Goal: Information Seeking & Learning: Compare options

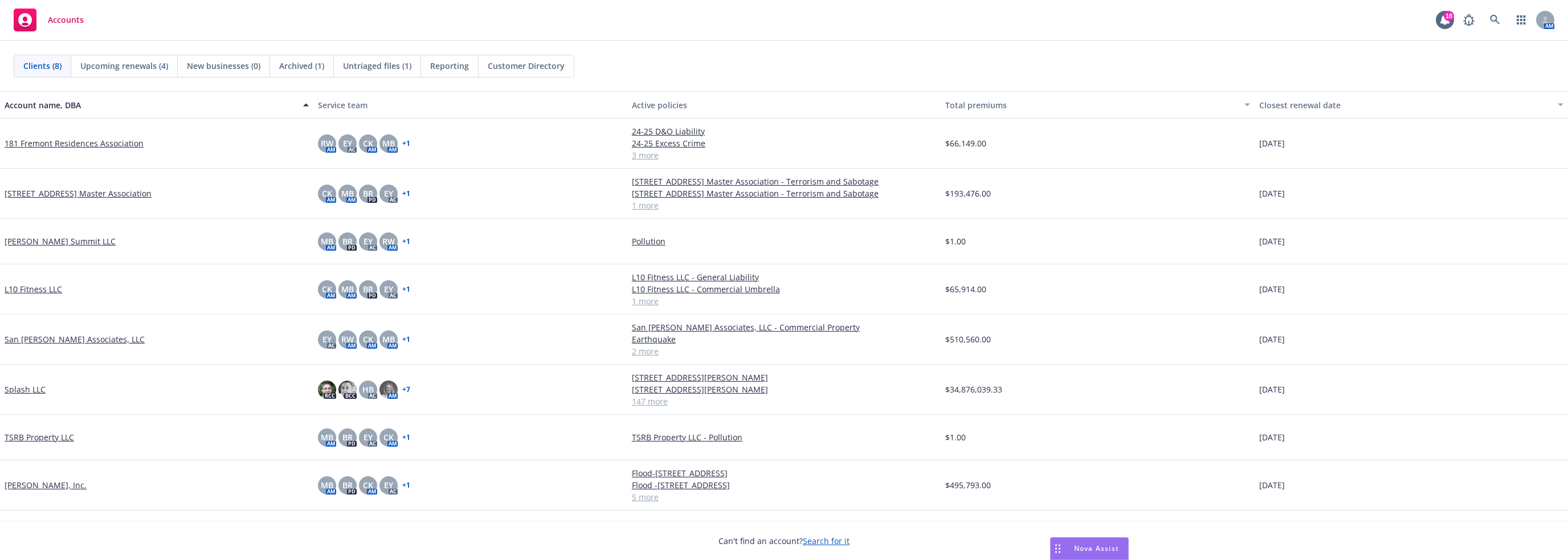
click at [1087, 544] on span "Nova Assist" at bounding box center [1096, 548] width 45 height 9
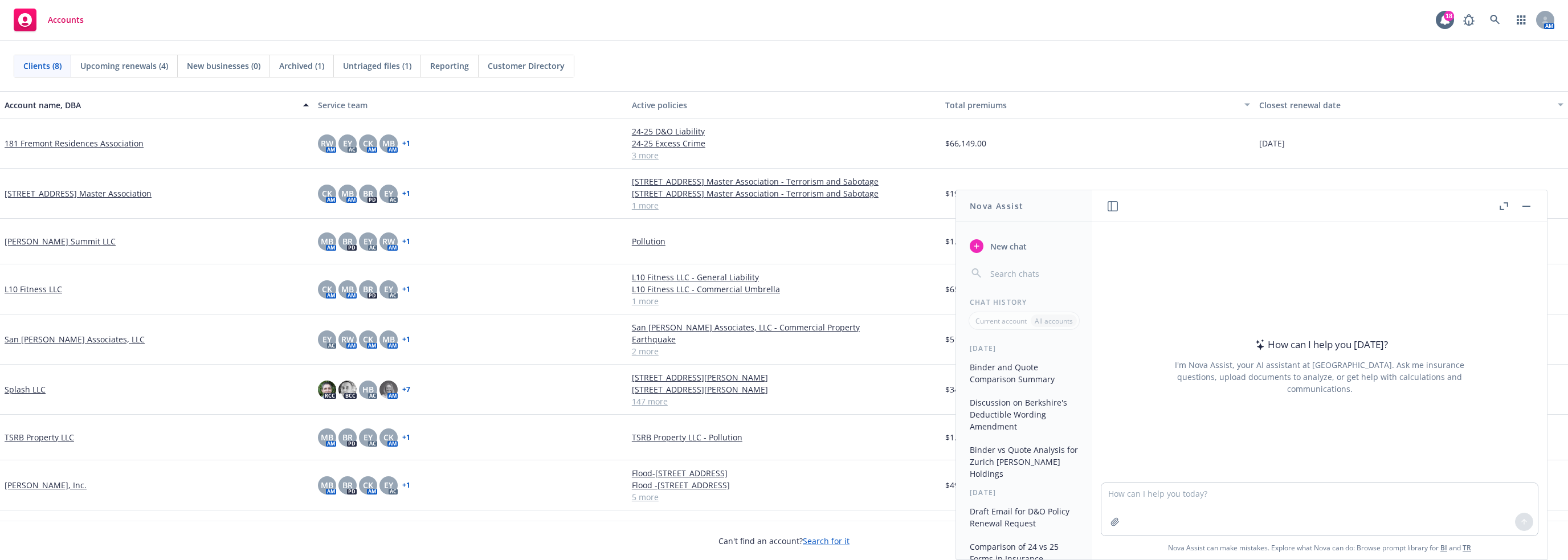
click at [1501, 205] on icon "button" at bounding box center [1504, 205] width 9 height 8
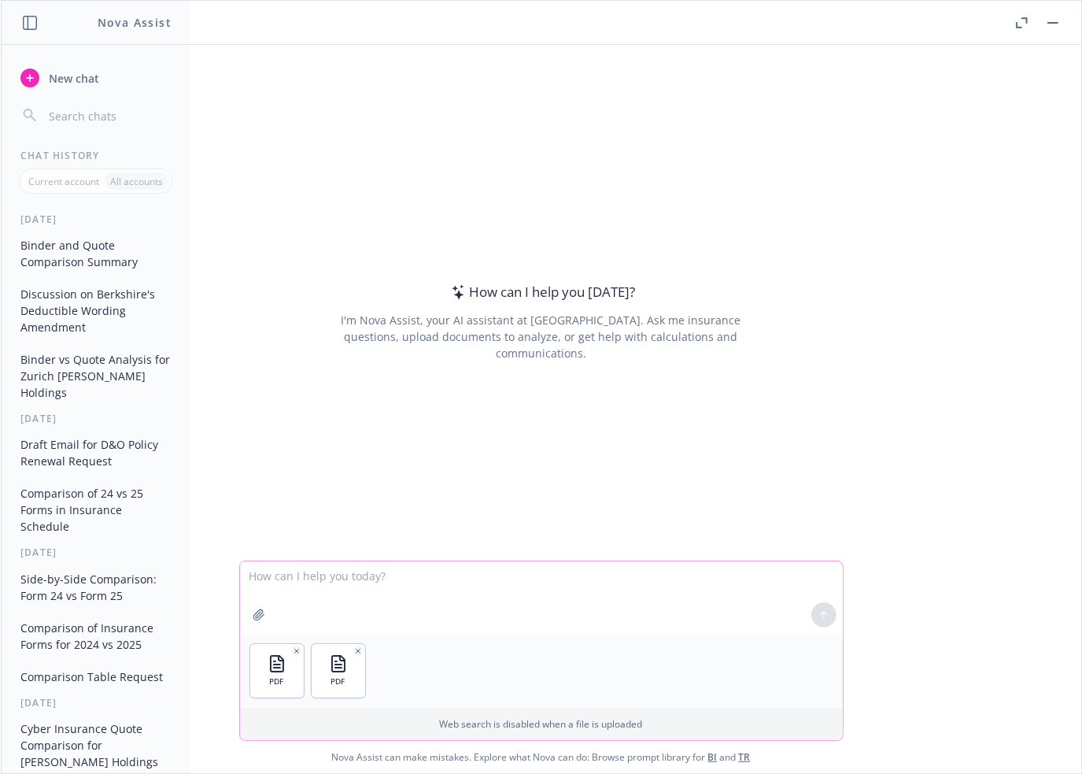
click at [410, 585] on textarea at bounding box center [541, 597] width 603 height 72
type textarea "do a side by side comparison of the forms for these 2 quotes and note the diffe…"
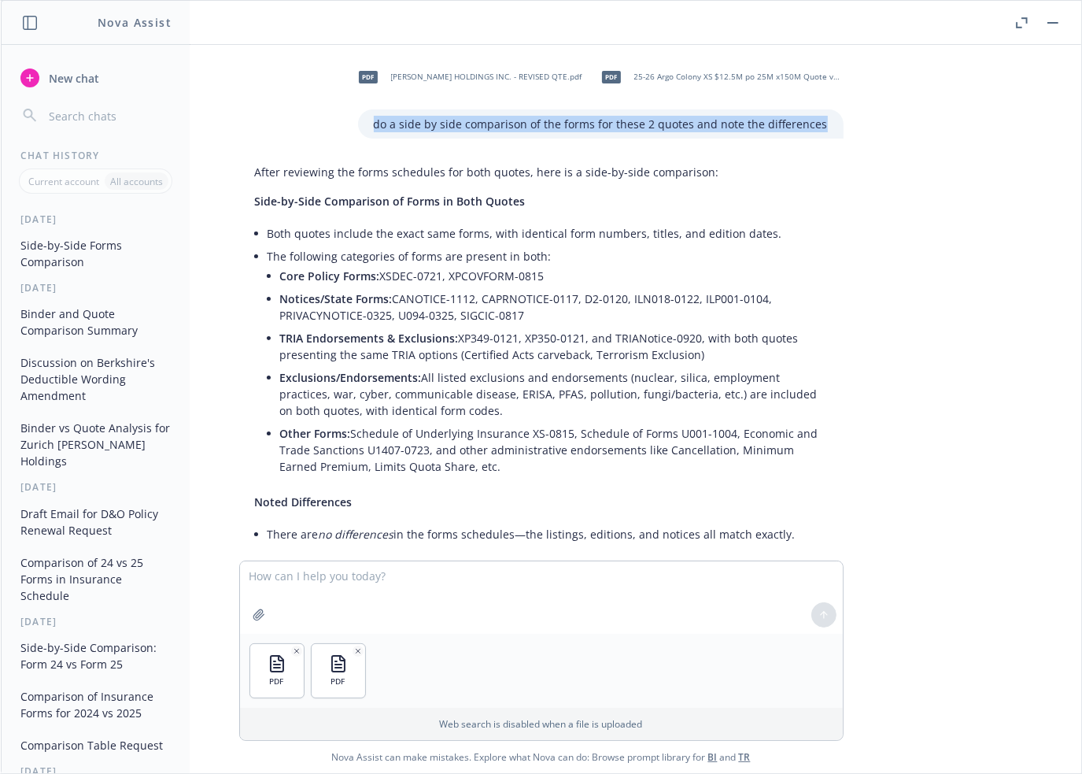
drag, startPoint x: 377, startPoint y: 125, endPoint x: 877, endPoint y: 138, distance: 500.7
click at [877, 138] on div "pdf [PERSON_NAME] HOLDINGS INC. - REVISED QTE.pdf pdf 25-26 Argo Colony XS $12.…" at bounding box center [541, 302] width 1080 height 515
copy p "do a side by side comparison of the forms for these 2 quotes and note the diffe…"
click at [395, 582] on textarea at bounding box center [541, 597] width 603 height 72
paste textarea "do a side by side comparison of the forms for these 2 quotes and note the diffe…"
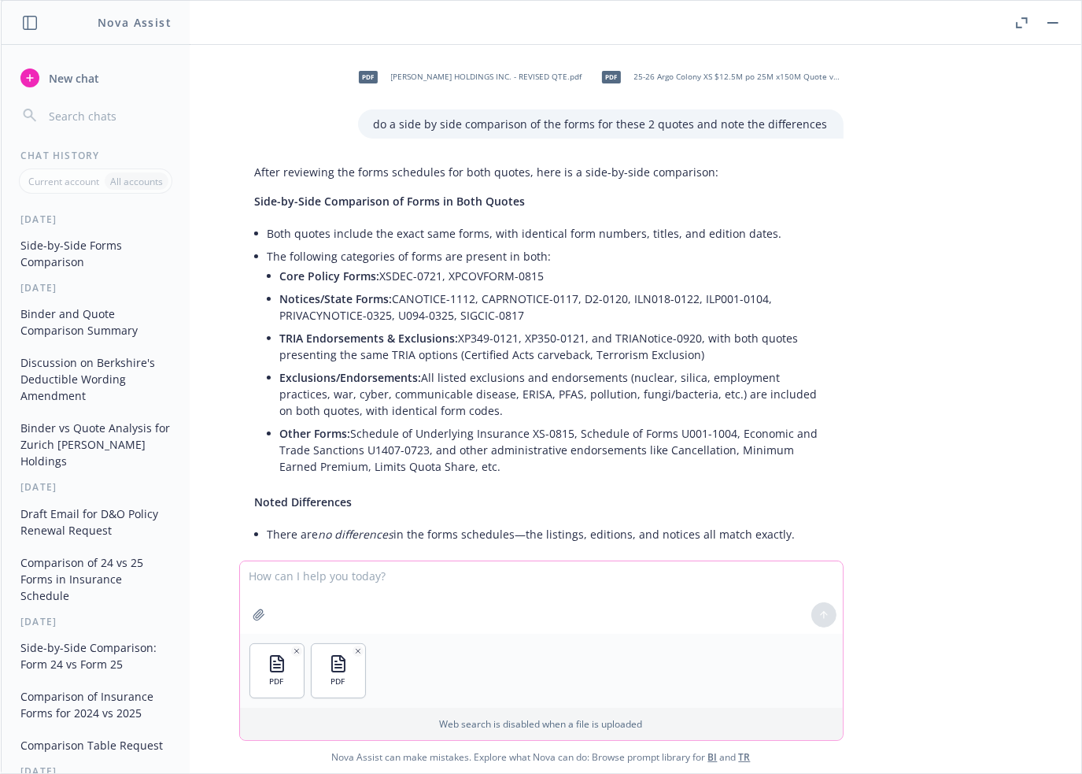
type textarea "do a side by side comparison of the forms for these 2 quotes and note the diffe…"
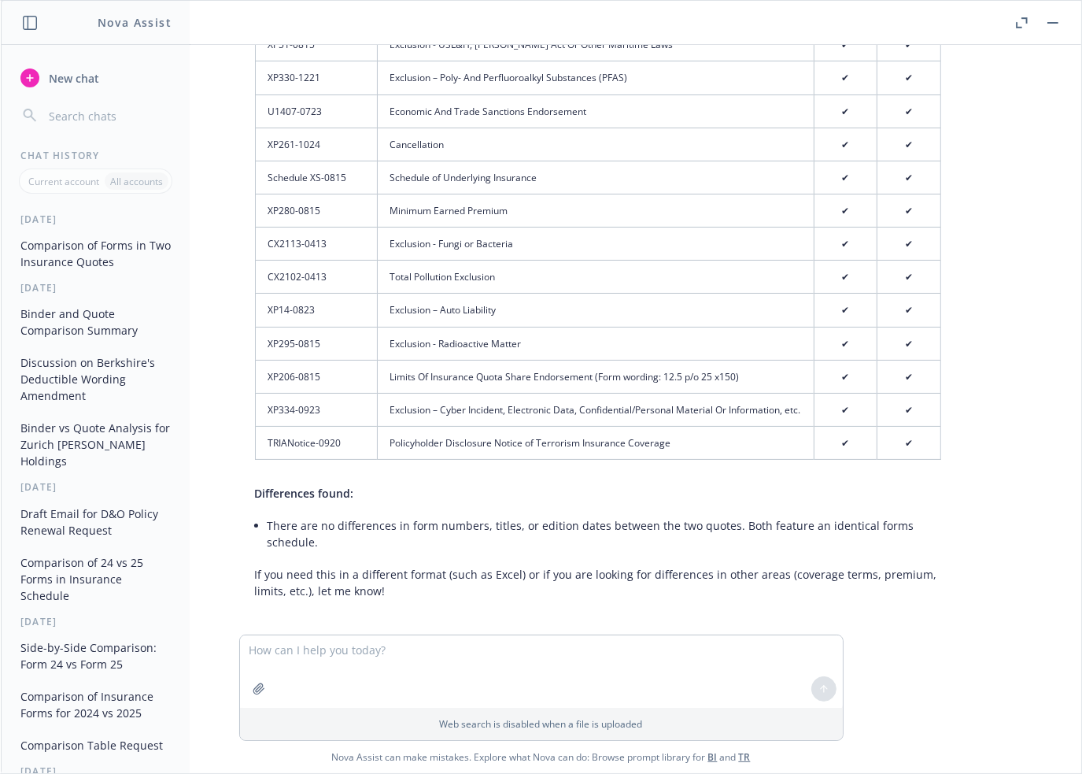
scroll to position [1758, 0]
click at [1019, 324] on div "pdf [PERSON_NAME] HOLDINGS INC. - REVISED QTE.pdf pdf 25-26 Argo Colony XS $12.…" at bounding box center [541, 339] width 1080 height 589
click at [471, 654] on textarea at bounding box center [541, 671] width 603 height 72
type textarea "note the difference in forms between version 1 and 2"
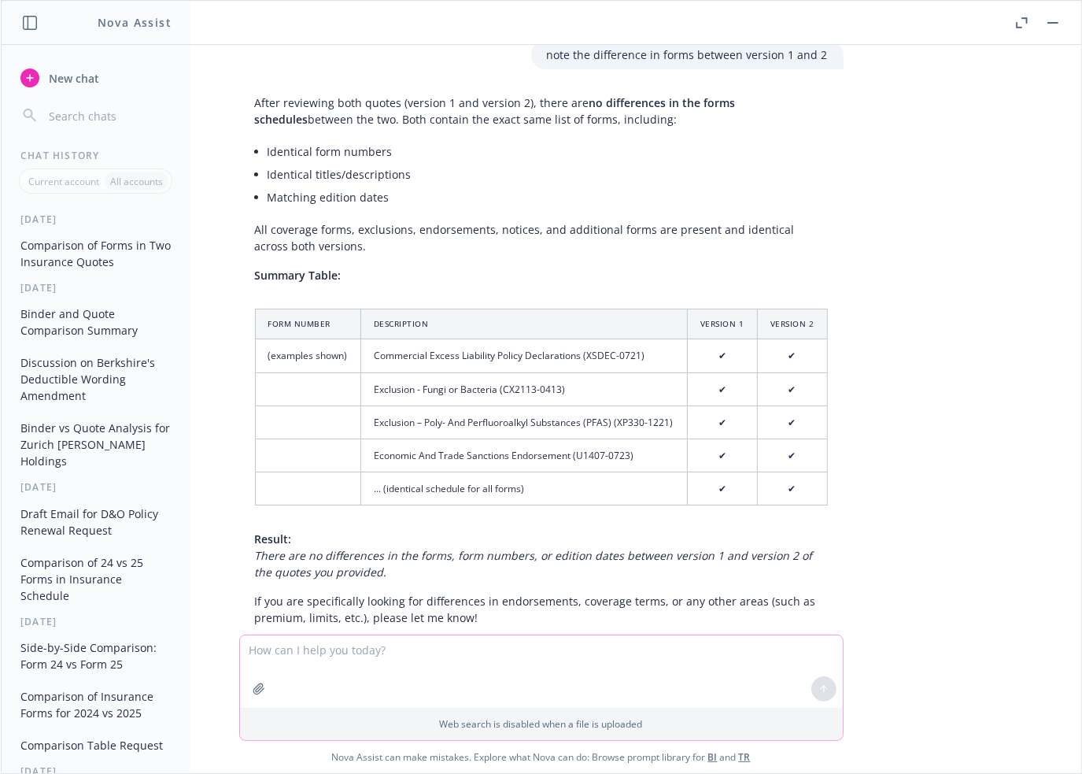
scroll to position [2368, 0]
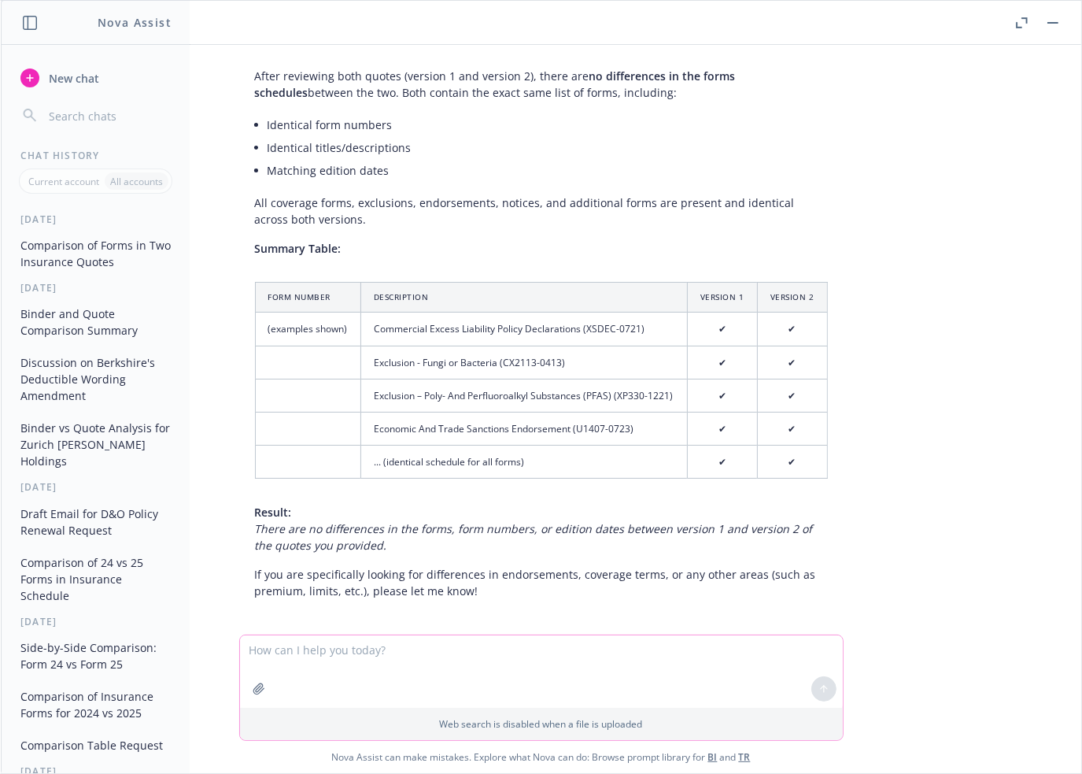
click at [432, 647] on textarea at bounding box center [541, 671] width 603 height 72
type textarea "how many forms in version 1?"
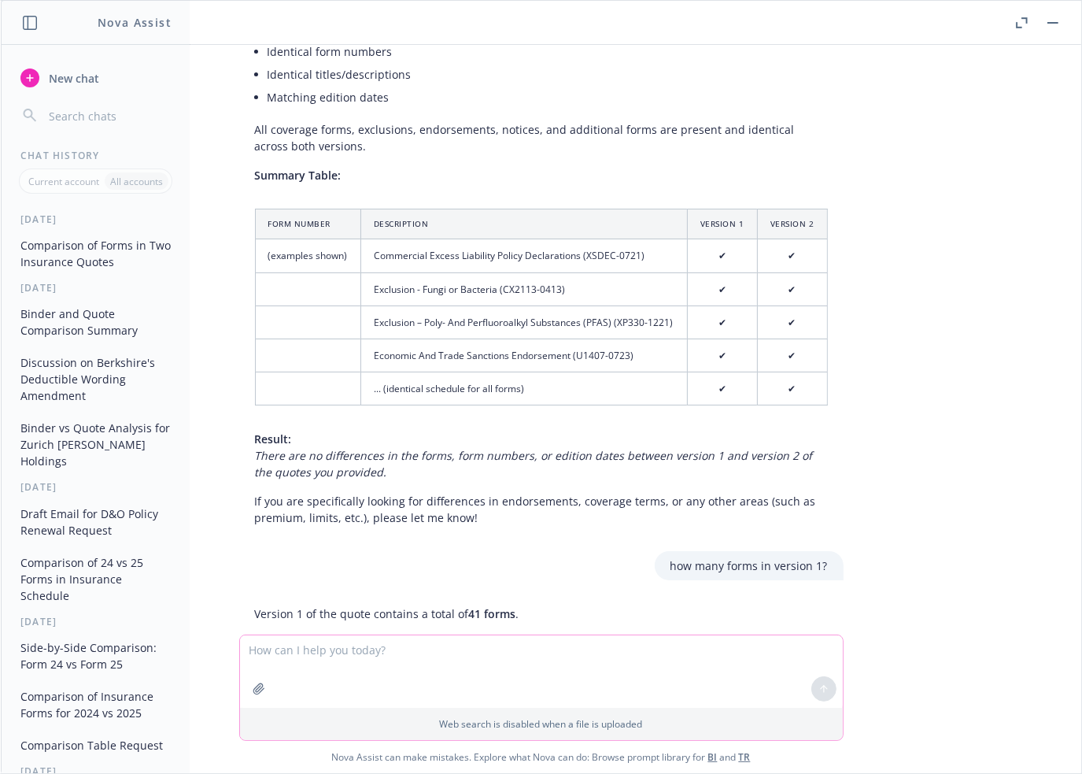
scroll to position [2551, 0]
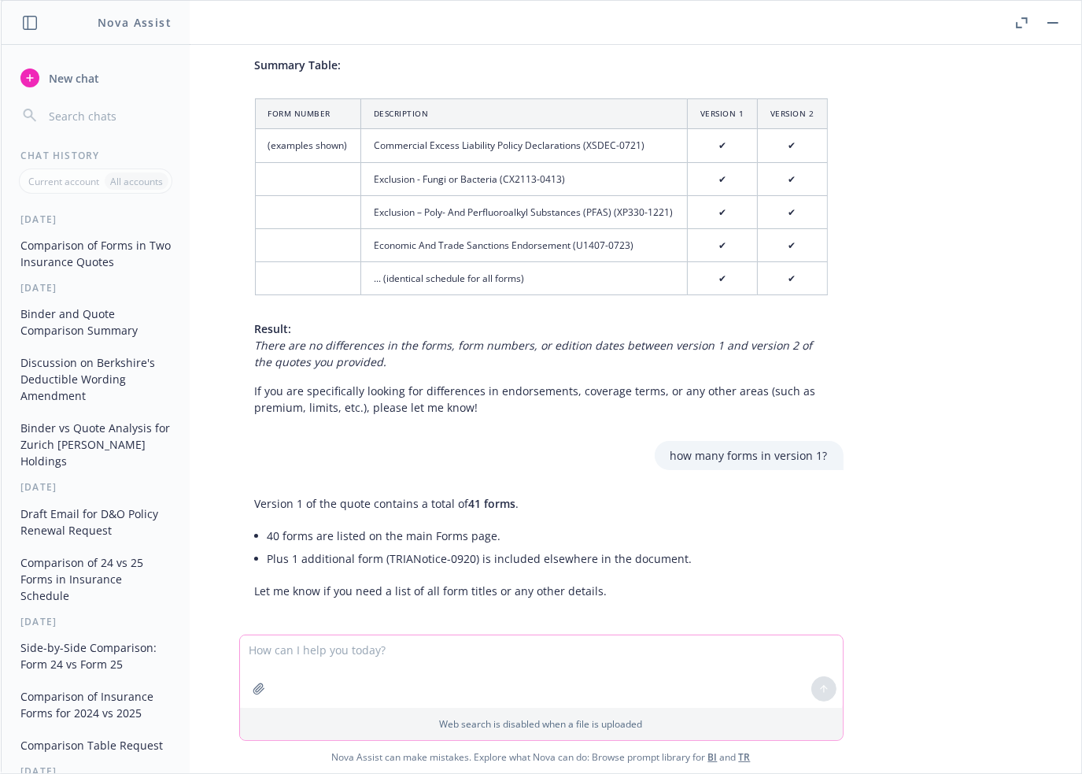
click at [401, 651] on textarea at bounding box center [541, 671] width 603 height 72
type textarea "what forms are missing from v1 compared to v2?"
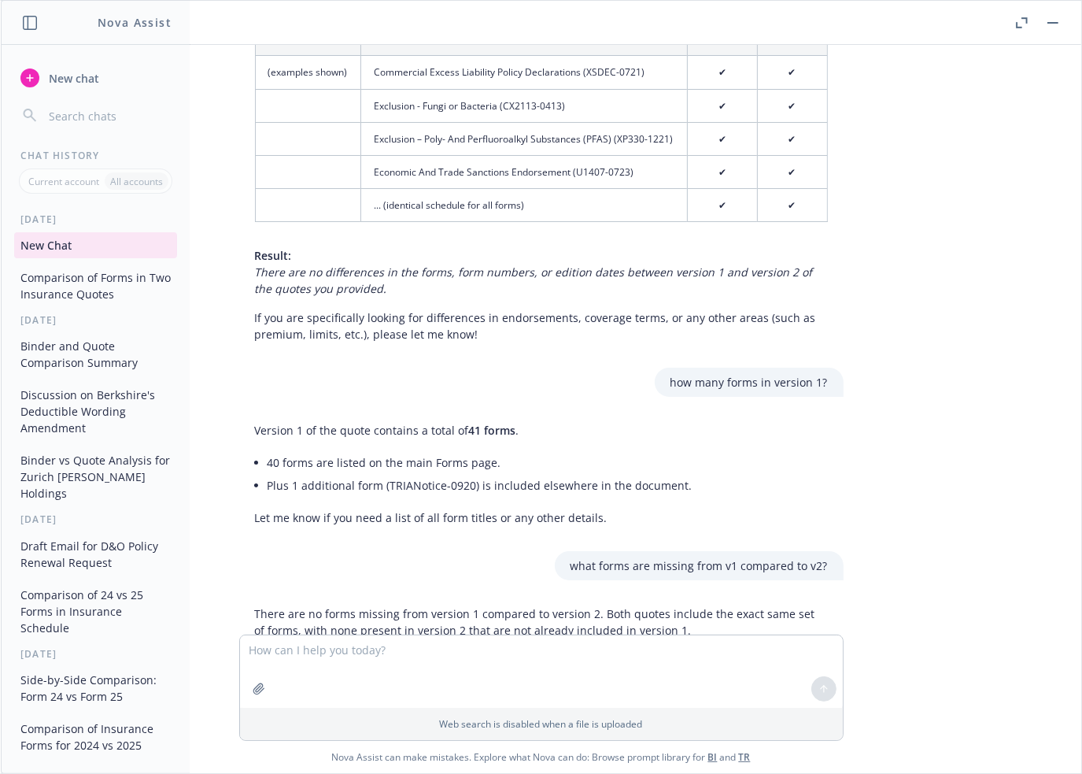
scroll to position [2664, 0]
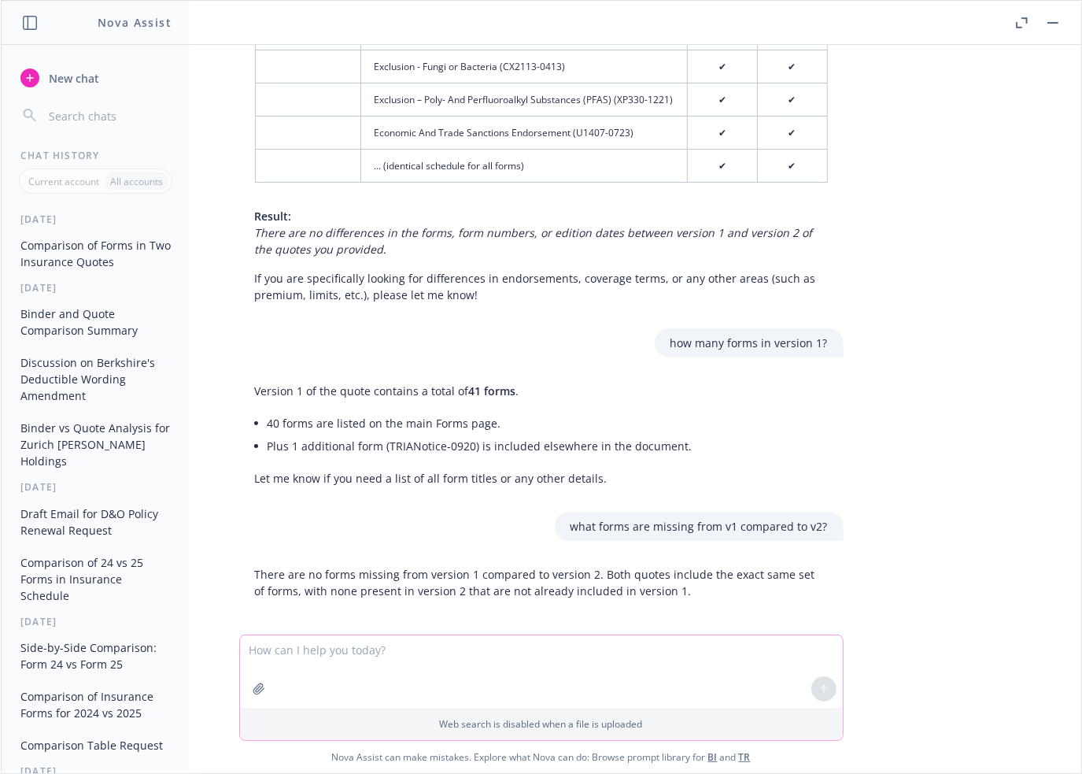
click at [397, 648] on textarea at bounding box center [541, 671] width 603 height 72
